Goal: Task Accomplishment & Management: Complete application form

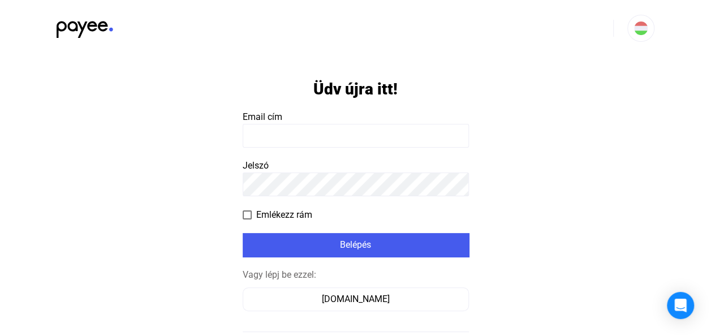
click at [281, 139] on input at bounding box center [356, 136] width 226 height 24
click at [345, 137] on input at bounding box center [356, 136] width 226 height 24
click at [335, 143] on input at bounding box center [356, 136] width 226 height 24
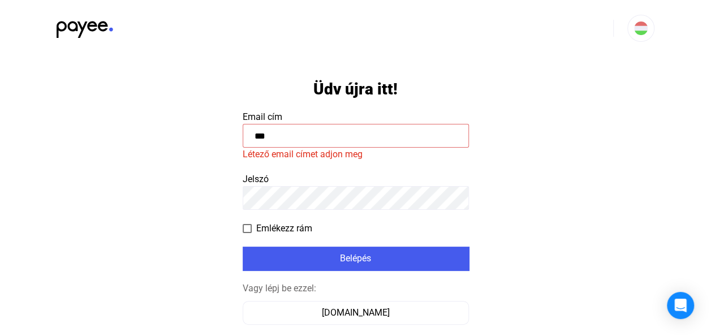
type input "***"
